Goal: Task Accomplishment & Management: Complete application form

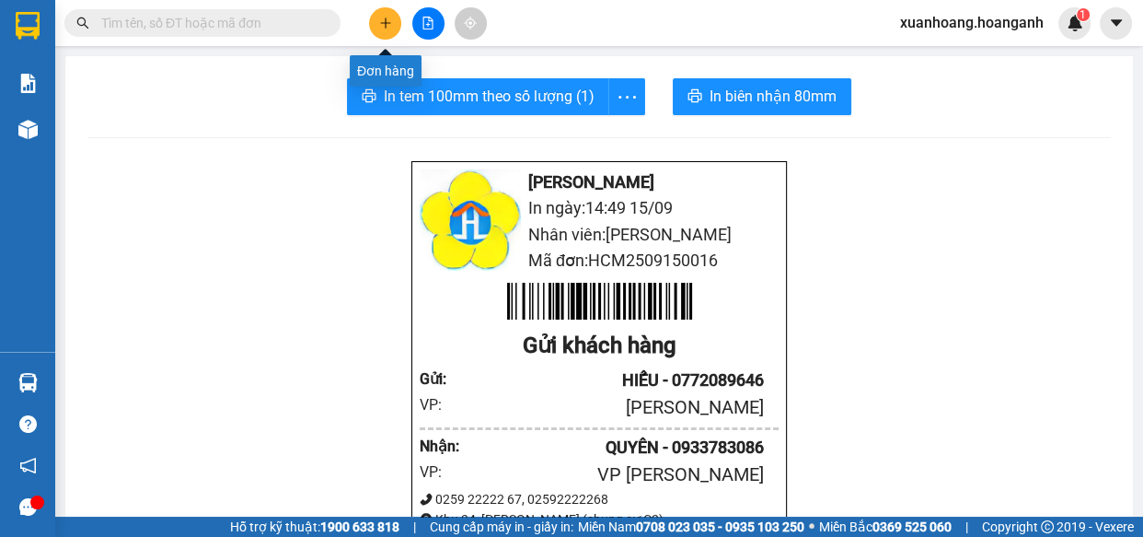
drag, startPoint x: 396, startPoint y: 22, endPoint x: 377, endPoint y: 27, distance: 19.0
click at [377, 27] on button at bounding box center [385, 23] width 32 height 32
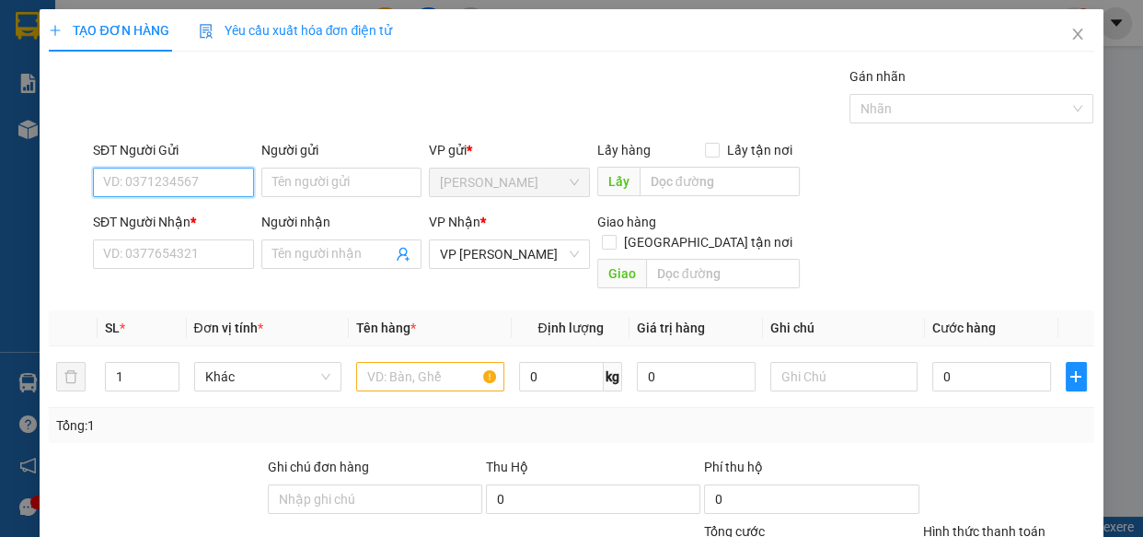
click at [208, 184] on input "SĐT Người Gửi" at bounding box center [173, 182] width 161 height 29
click at [184, 214] on div "02862700123 - DANH" at bounding box center [171, 219] width 137 height 20
type input "02862700123"
type input "DANH"
type input "40.000"
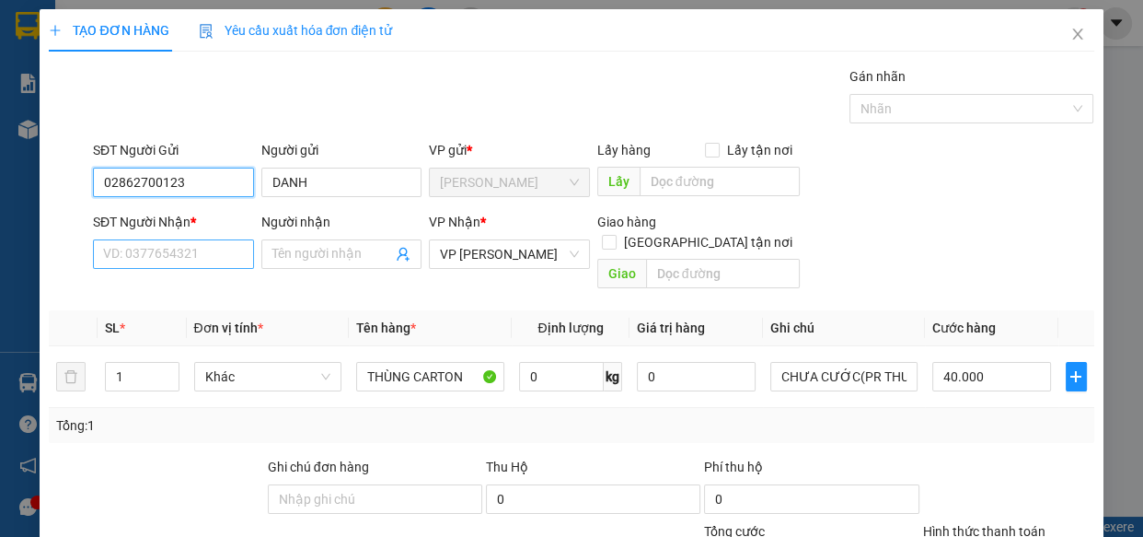
type input "02862700123"
click at [205, 249] on input "SĐT Người Nhận *" at bounding box center [173, 253] width 161 height 29
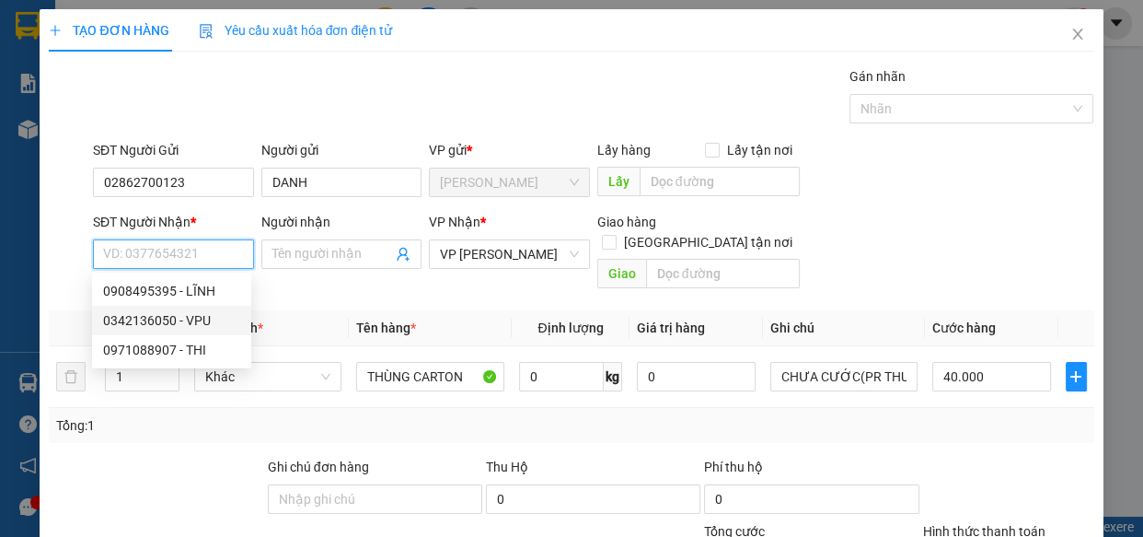
click at [157, 316] on div "0342136050 - VPU" at bounding box center [171, 320] width 137 height 20
type input "0342136050"
type input "VPU"
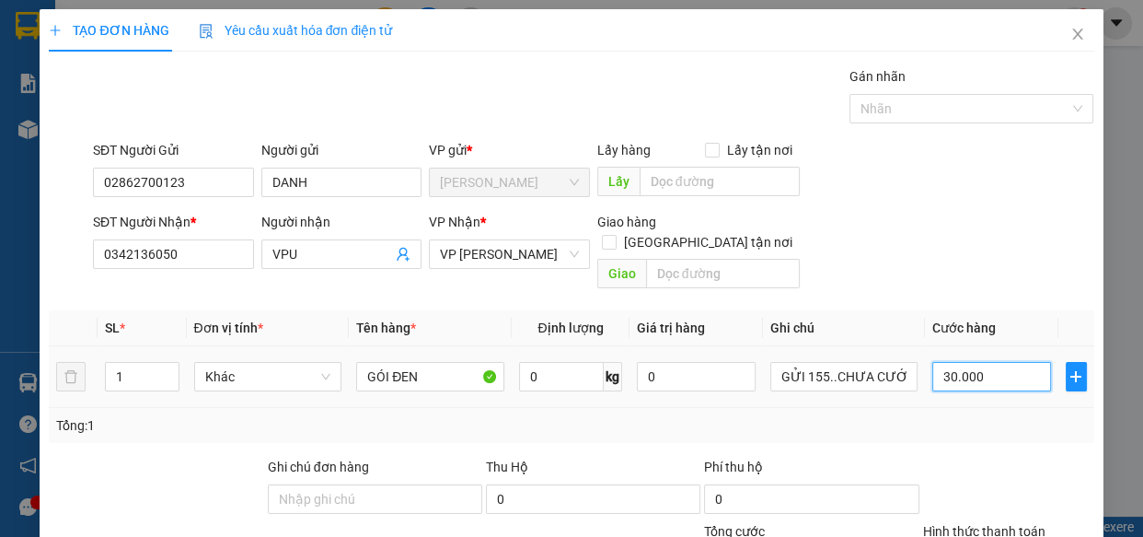
click at [993, 362] on input "30.000" at bounding box center [991, 376] width 119 height 29
type input "0"
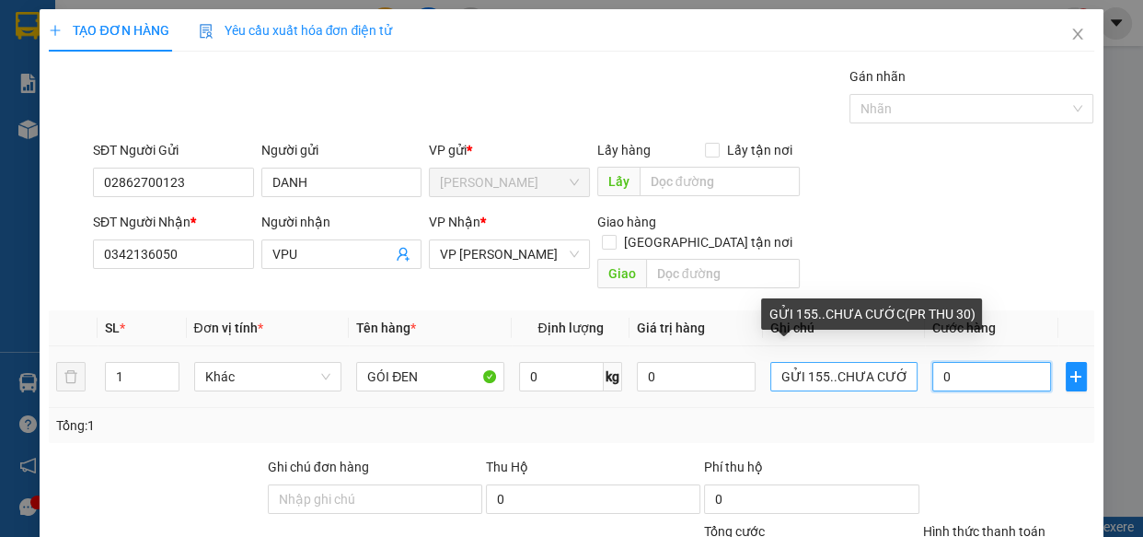
type input "0"
click at [819, 362] on input "GỬI 155..CHƯA CƯỚC(PR THU 30)" at bounding box center [844, 376] width 148 height 29
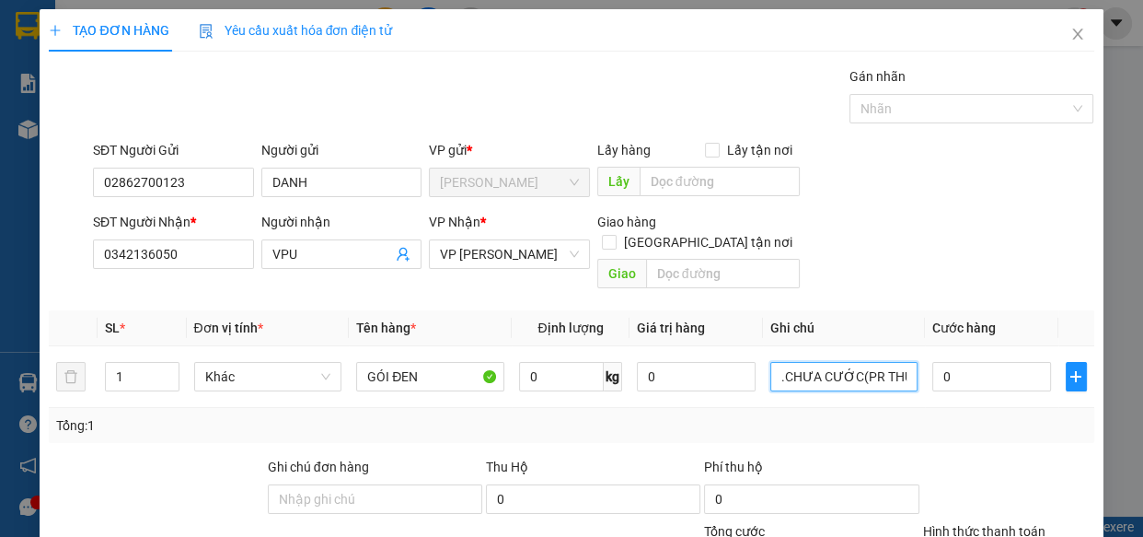
type input ".CHƯA CƯỚC(PR THU 30)"
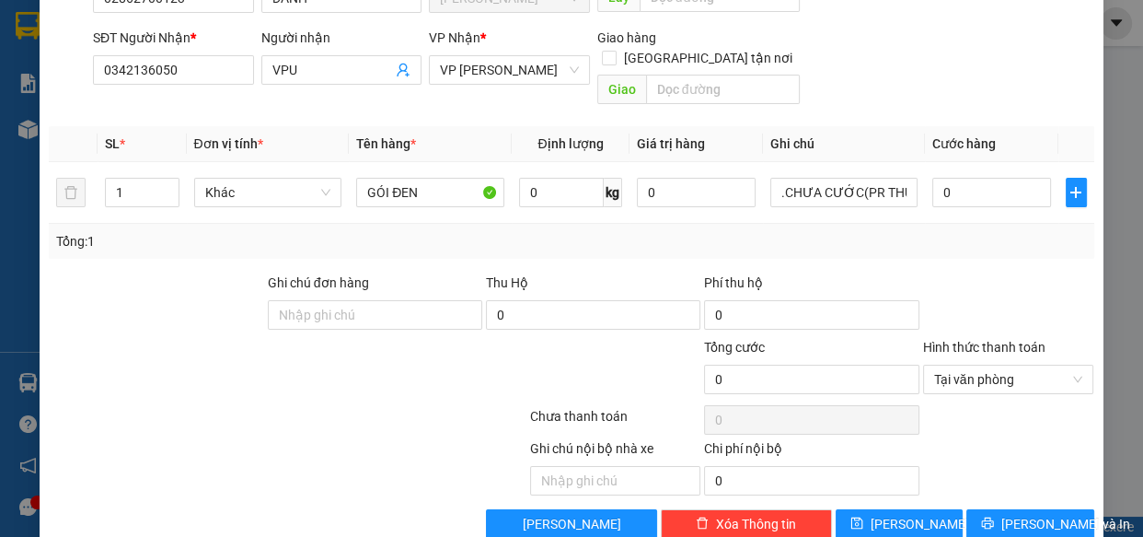
scroll to position [201, 0]
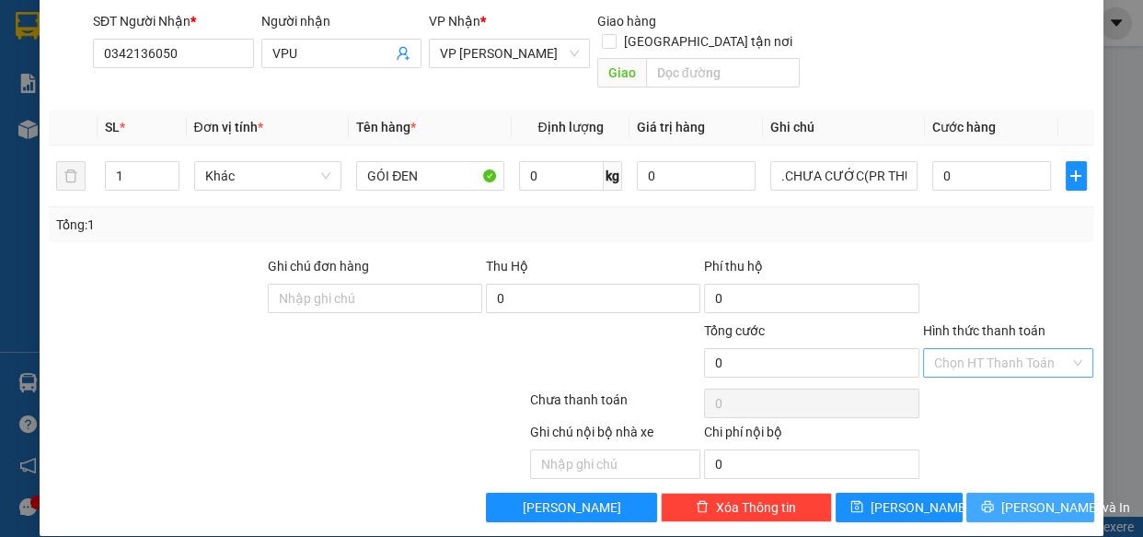
click at [1022, 497] on span "[PERSON_NAME] và In" at bounding box center [1065, 507] width 129 height 20
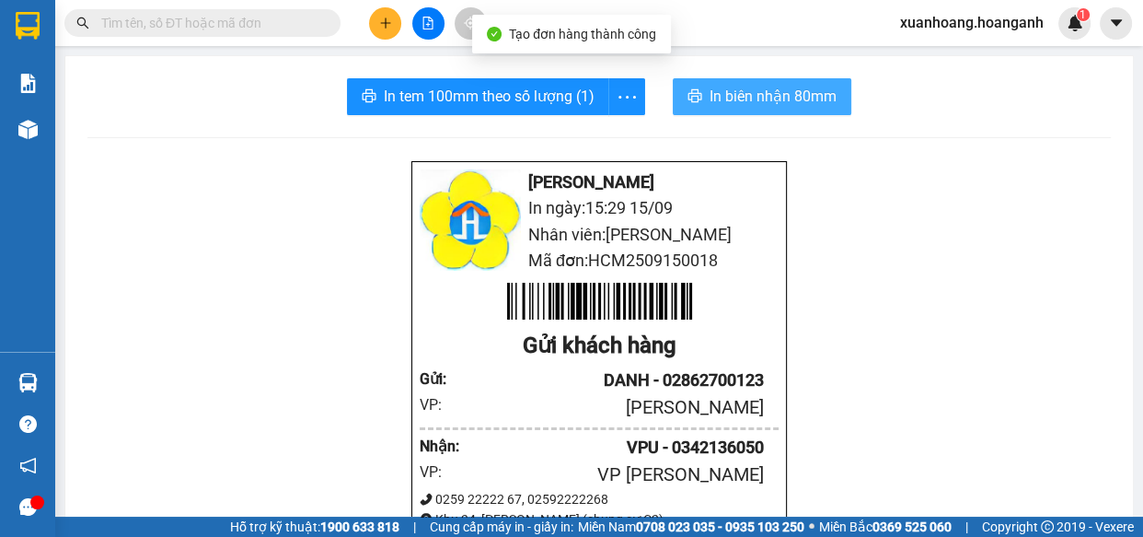
click at [788, 85] on span "In biên nhận 80mm" at bounding box center [773, 96] width 127 height 23
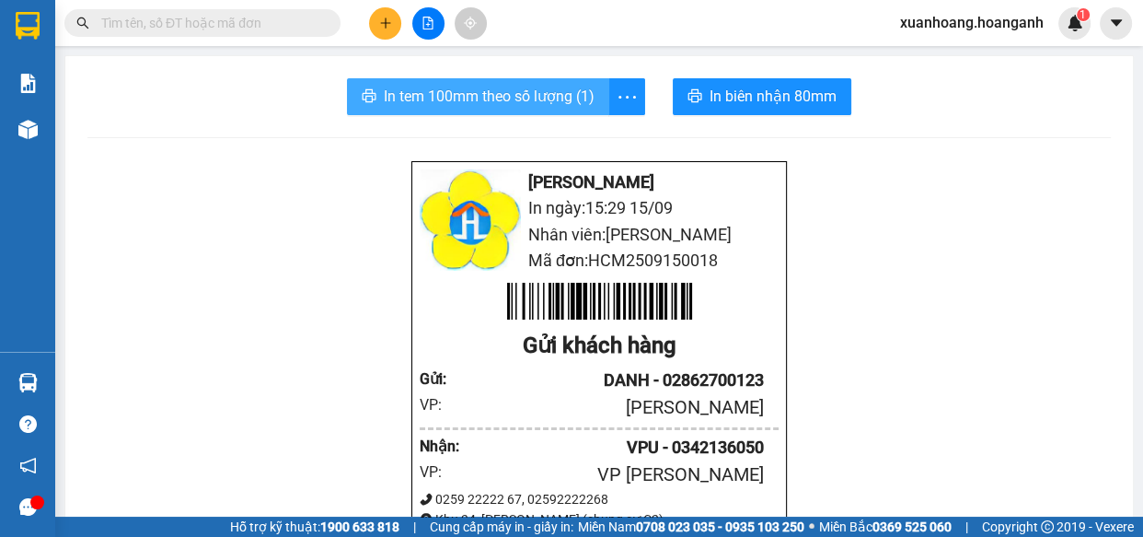
click at [473, 100] on span "In tem 100mm theo số lượng (1)" at bounding box center [489, 96] width 211 height 23
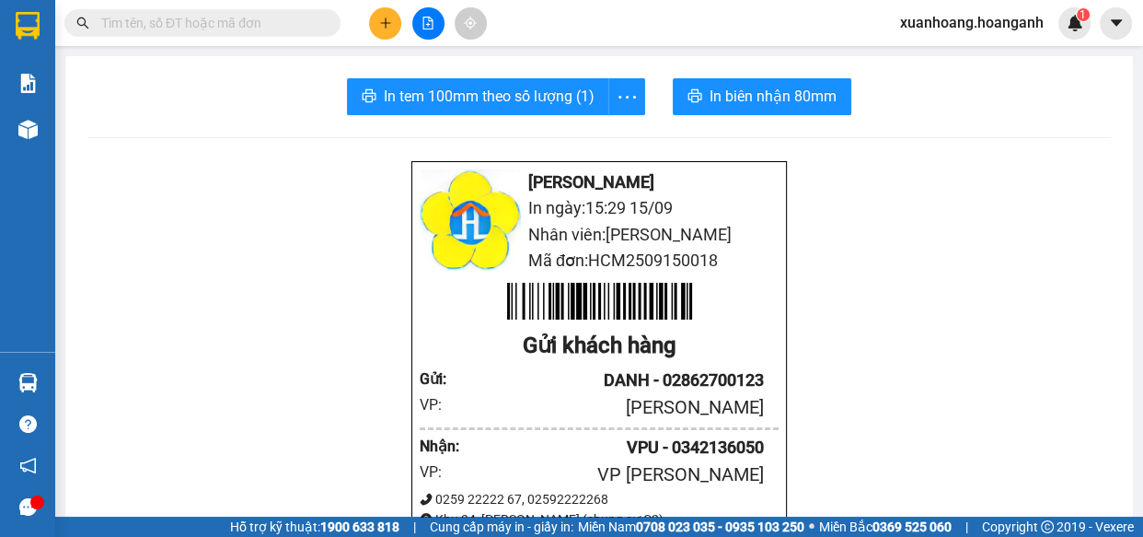
drag, startPoint x: 1031, startPoint y: 497, endPoint x: 319, endPoint y: 202, distance: 770.4
